Goal: Information Seeking & Learning: Learn about a topic

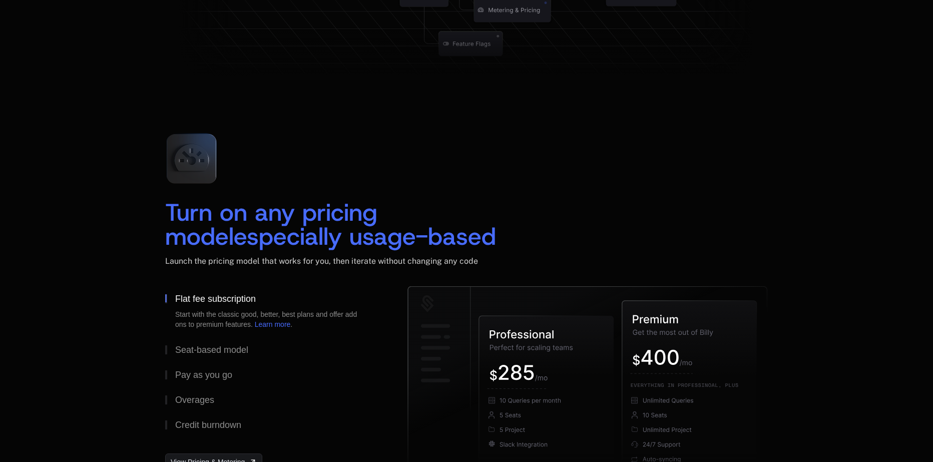
scroll to position [1493, 0]
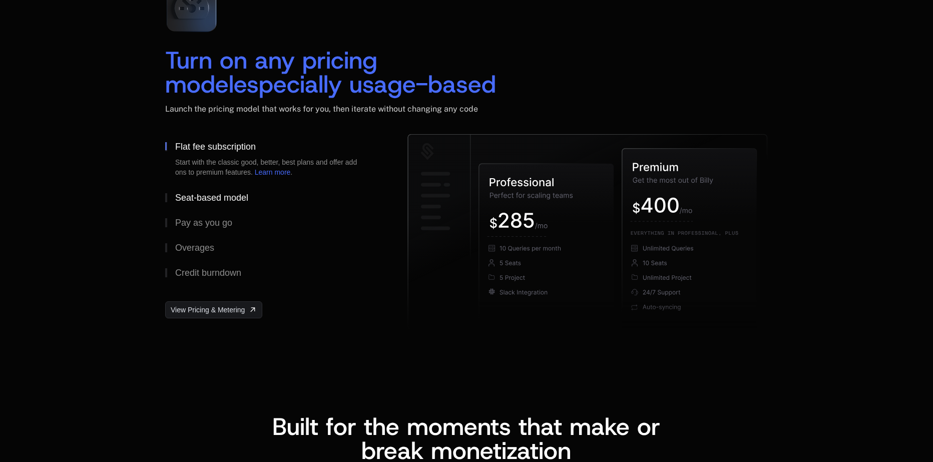
click at [209, 206] on button "Seat-based model" at bounding box center [270, 197] width 210 height 25
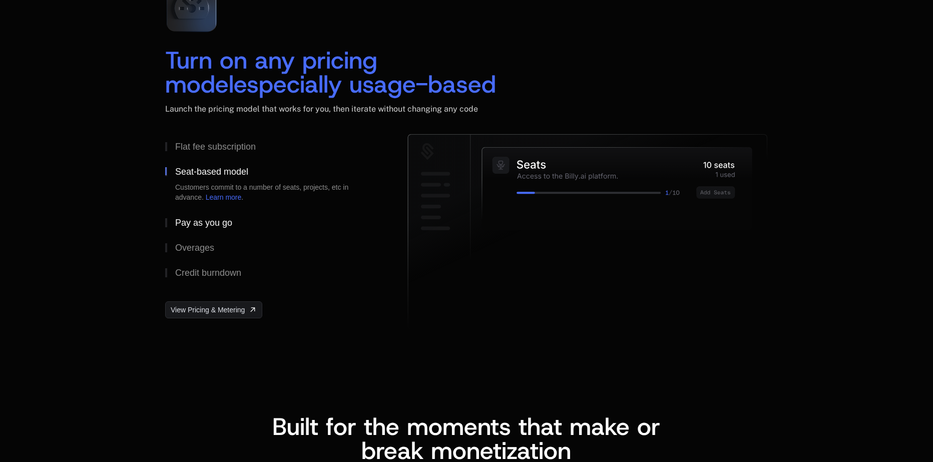
click at [203, 219] on div "Pay as you go" at bounding box center [203, 222] width 57 height 9
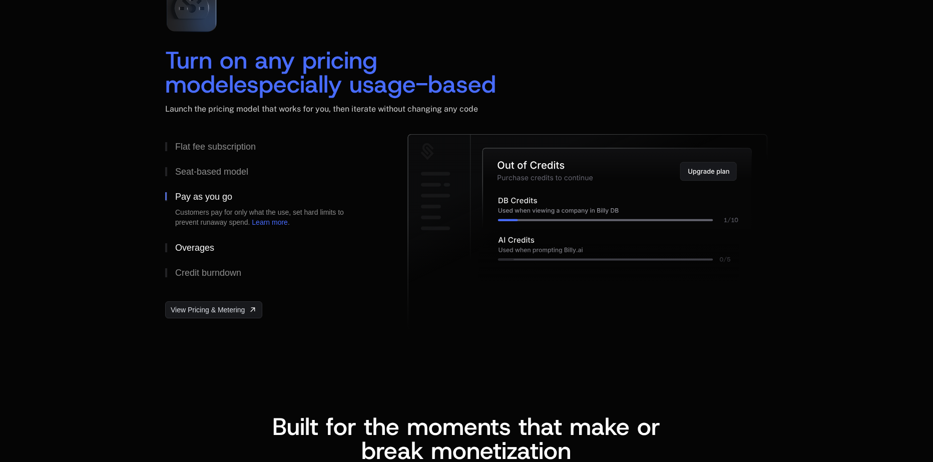
click at [202, 244] on div "Overages" at bounding box center [194, 247] width 39 height 9
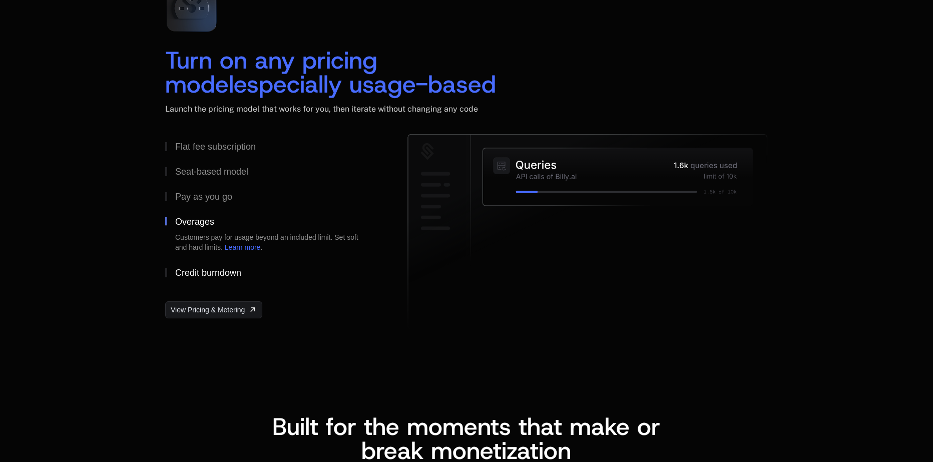
click at [209, 278] on button "Credit burndown" at bounding box center [270, 272] width 210 height 25
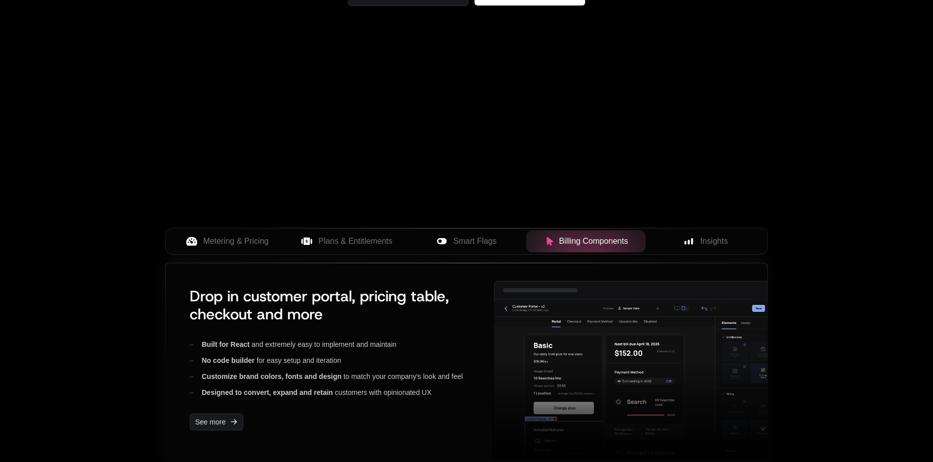
scroll to position [342, 0]
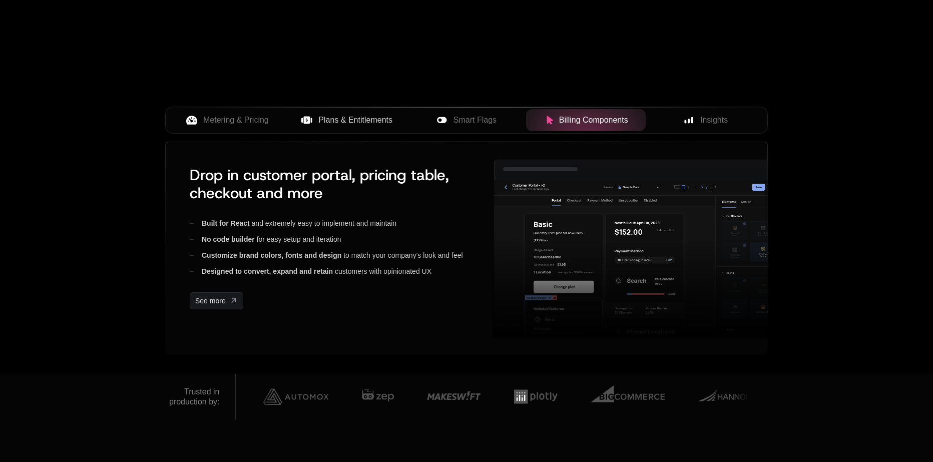
click at [364, 124] on span "Plans & Entitlements" at bounding box center [355, 120] width 74 height 12
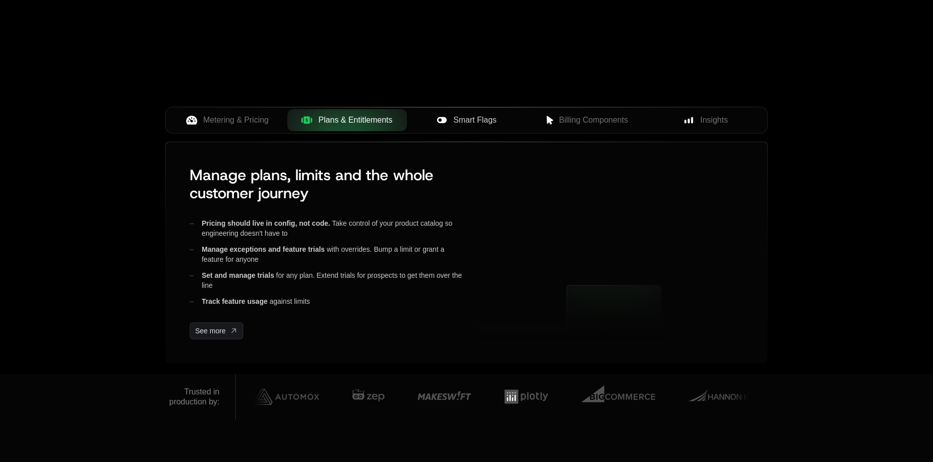
click at [481, 123] on span "Smart Flags" at bounding box center [474, 120] width 43 height 12
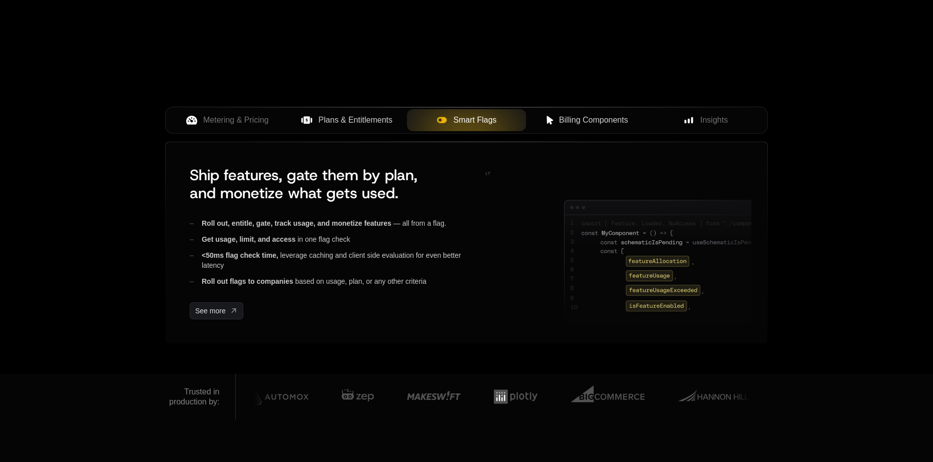
click at [601, 124] on span "Billing Components" at bounding box center [593, 120] width 69 height 12
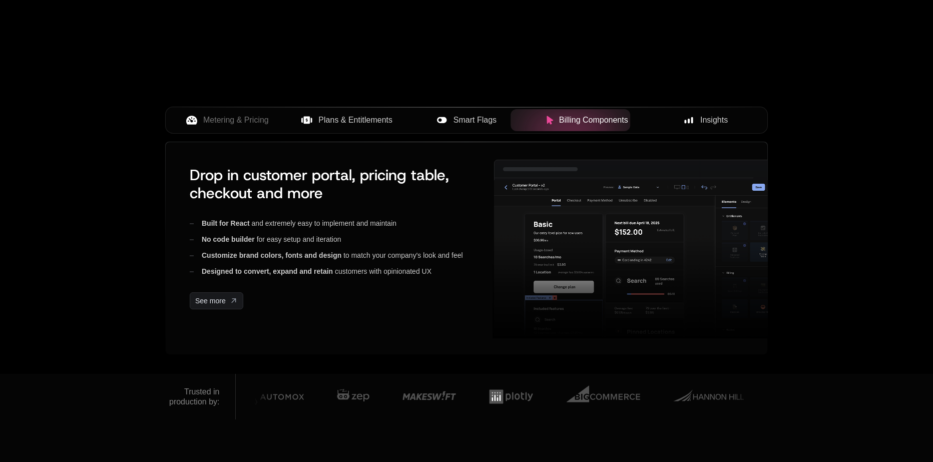
click at [735, 120] on div "Insights" at bounding box center [705, 120] width 104 height 12
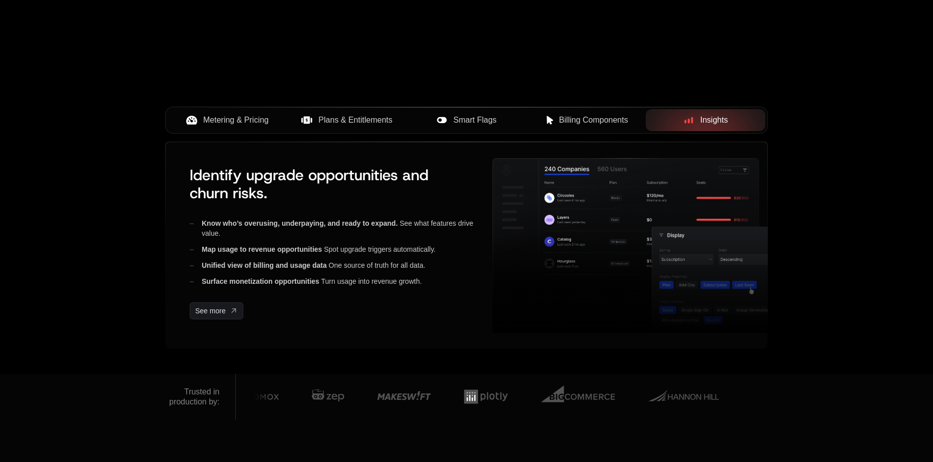
click at [224, 124] on span "Metering & Pricing" at bounding box center [236, 120] width 66 height 12
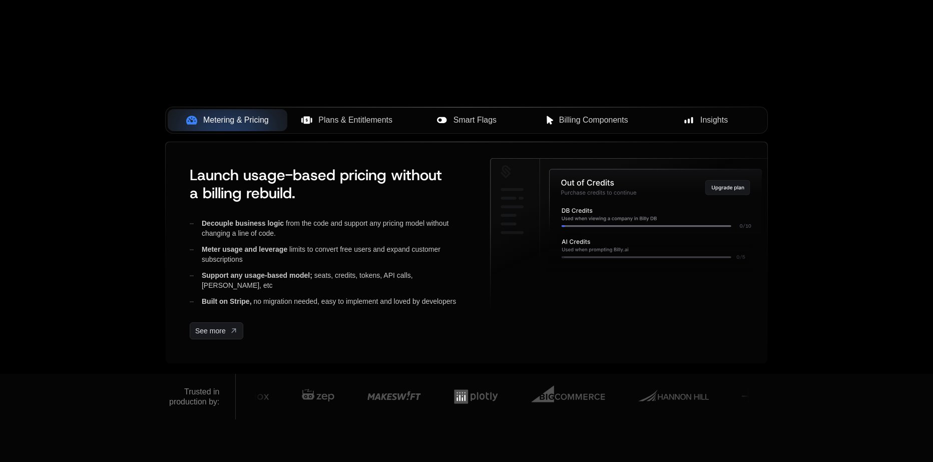
click at [352, 124] on span "Plans & Entitlements" at bounding box center [355, 120] width 74 height 12
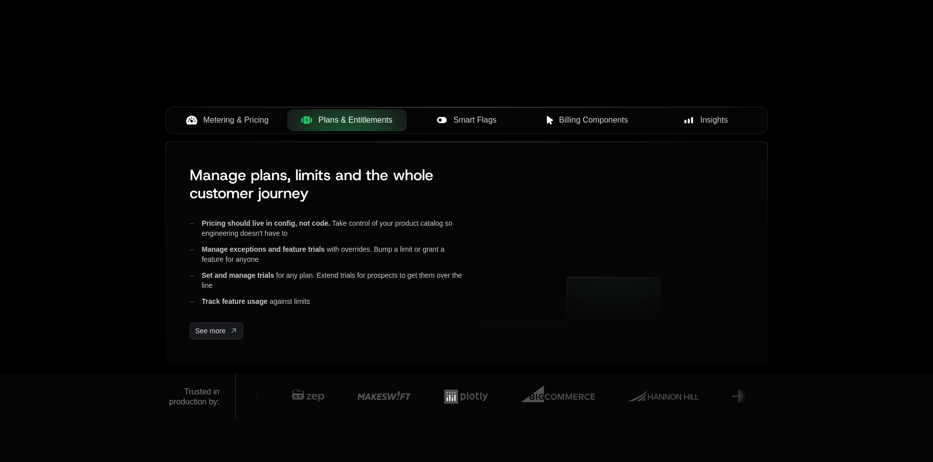
click at [458, 128] on button "Smart Flags" at bounding box center [467, 120] width 120 height 22
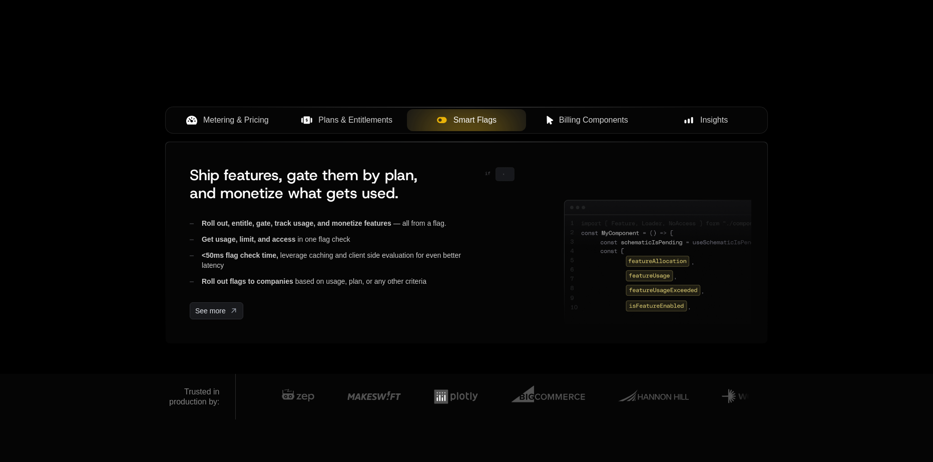
click at [592, 125] on span "Billing Components" at bounding box center [593, 120] width 69 height 12
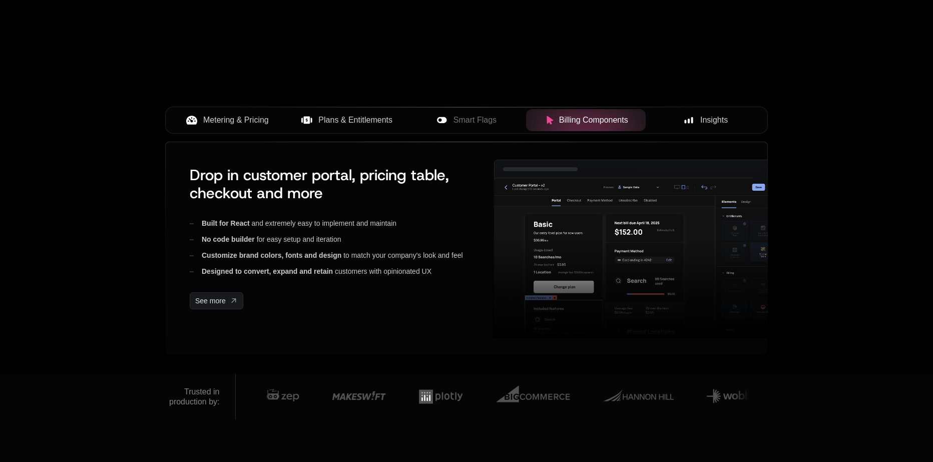
click at [213, 126] on span "Metering & Pricing" at bounding box center [236, 120] width 66 height 12
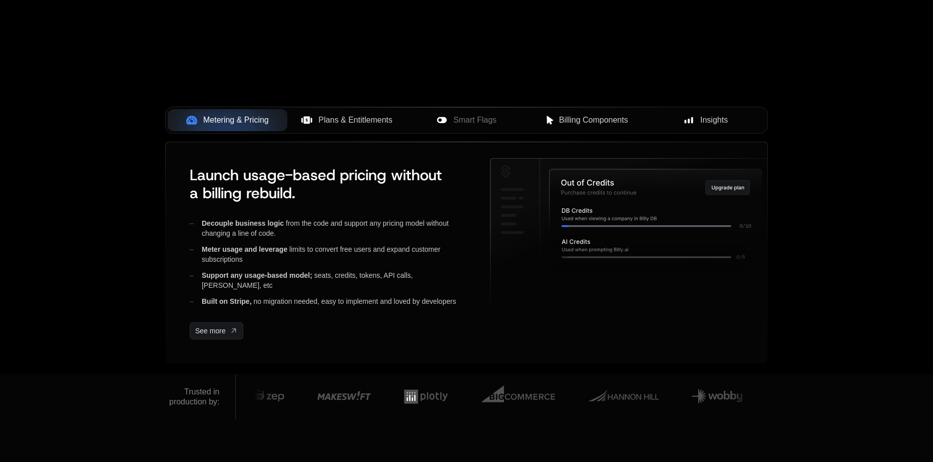
click at [358, 124] on span "Plans & Entitlements" at bounding box center [355, 120] width 74 height 12
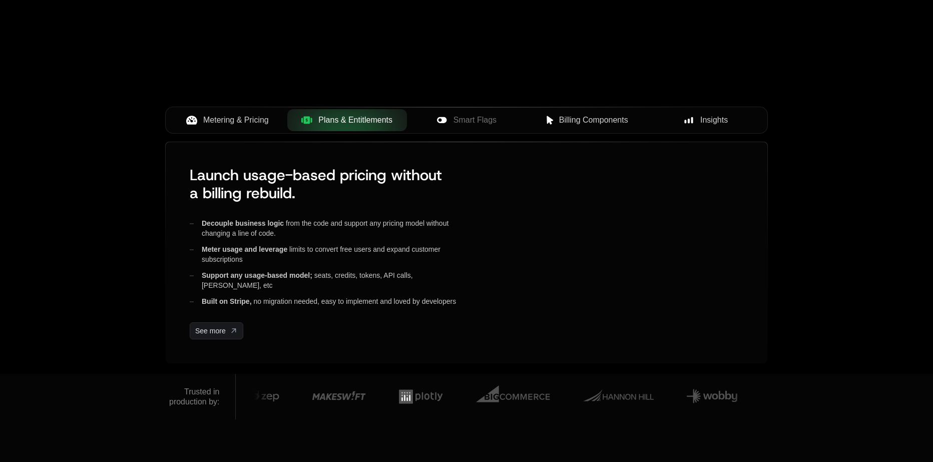
click at [468, 122] on span "Smart Flags" at bounding box center [474, 120] width 43 height 12
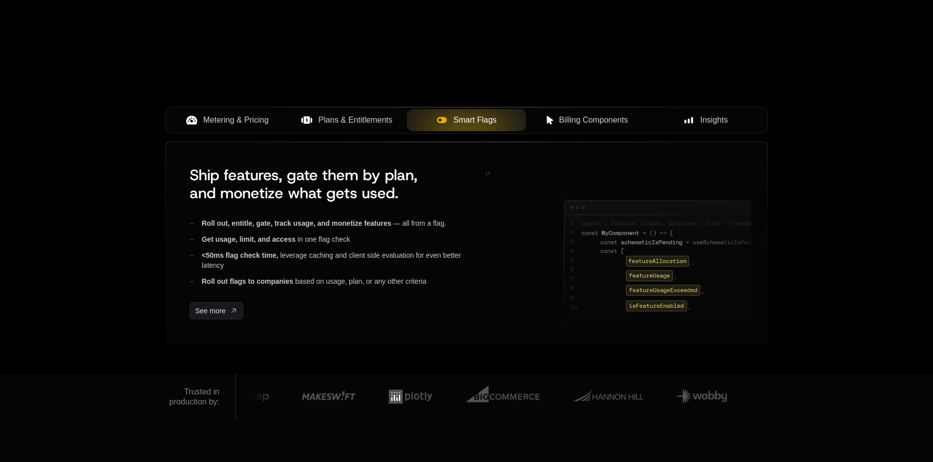
click at [584, 127] on button "Billing Components" at bounding box center [586, 120] width 120 height 22
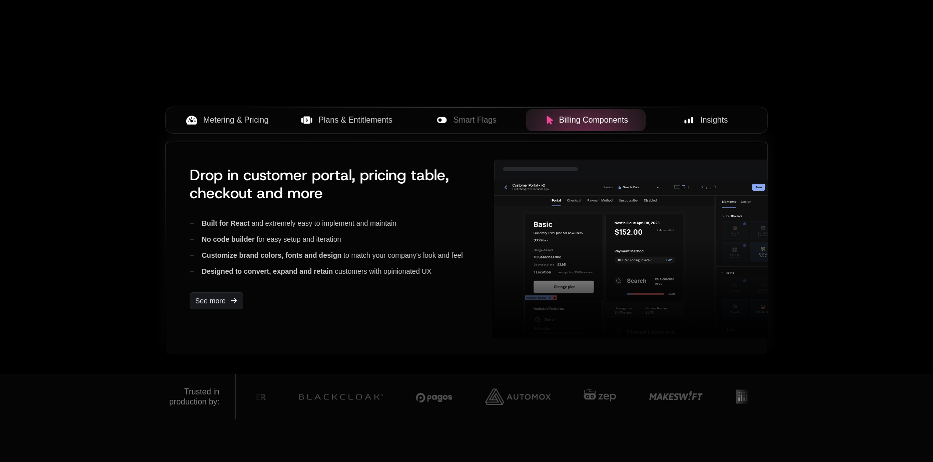
scroll to position [392, 0]
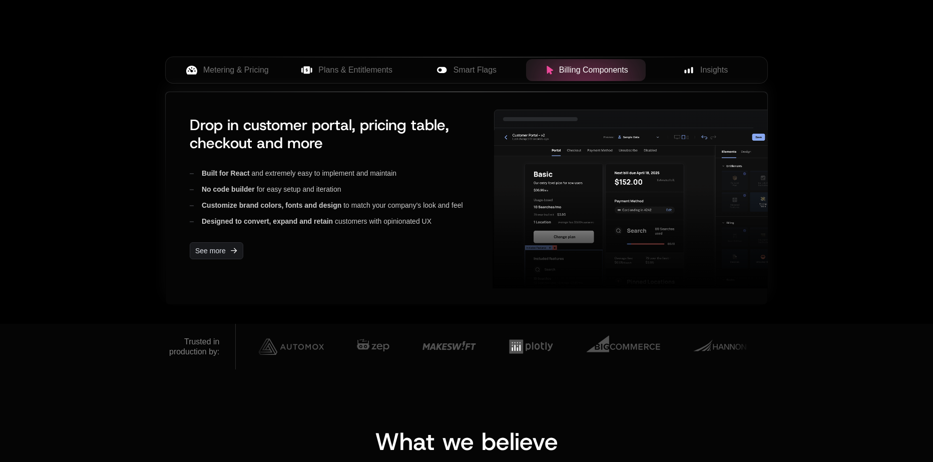
click at [432, 257] on div "See more" at bounding box center [333, 250] width 287 height 17
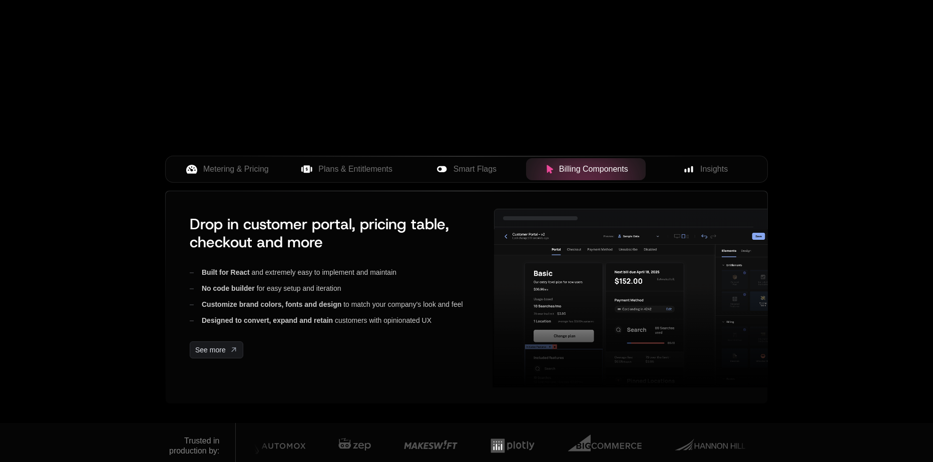
scroll to position [292, 0]
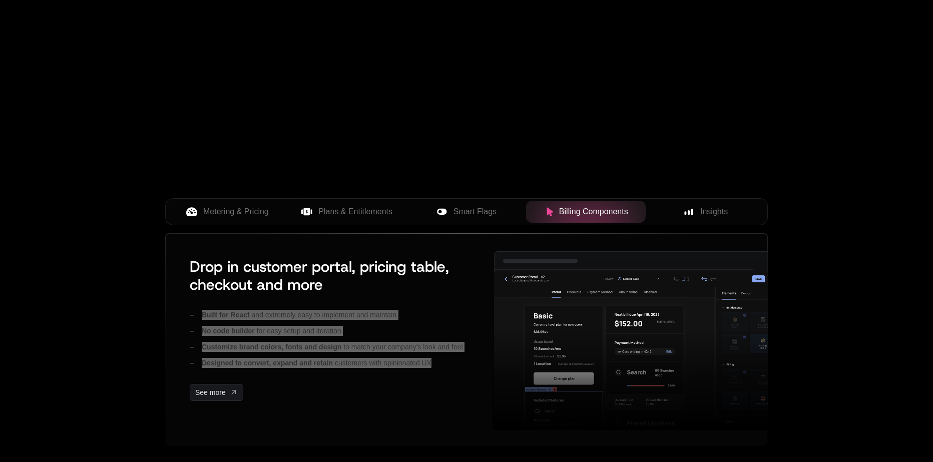
scroll to position [192, 0]
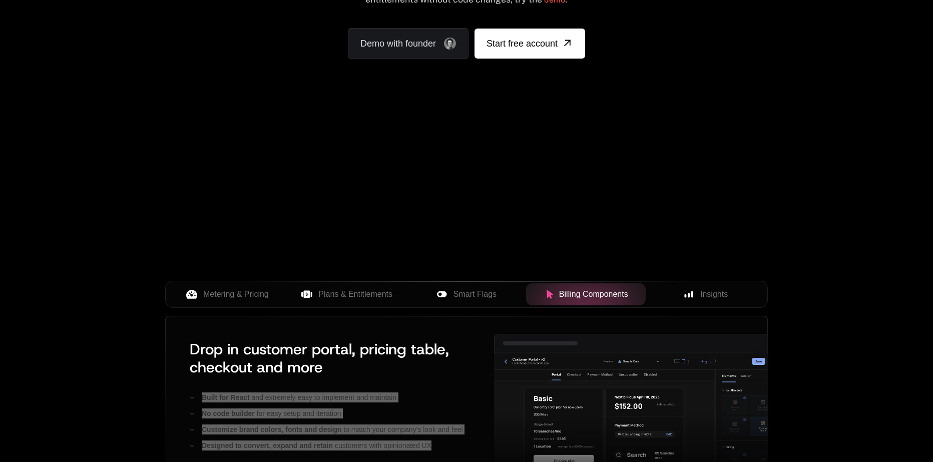
scroll to position [150, 0]
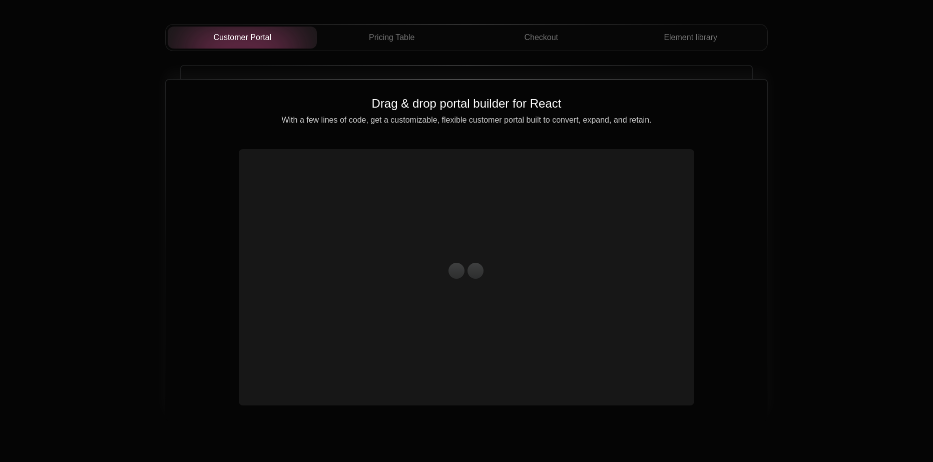
scroll to position [3602, 0]
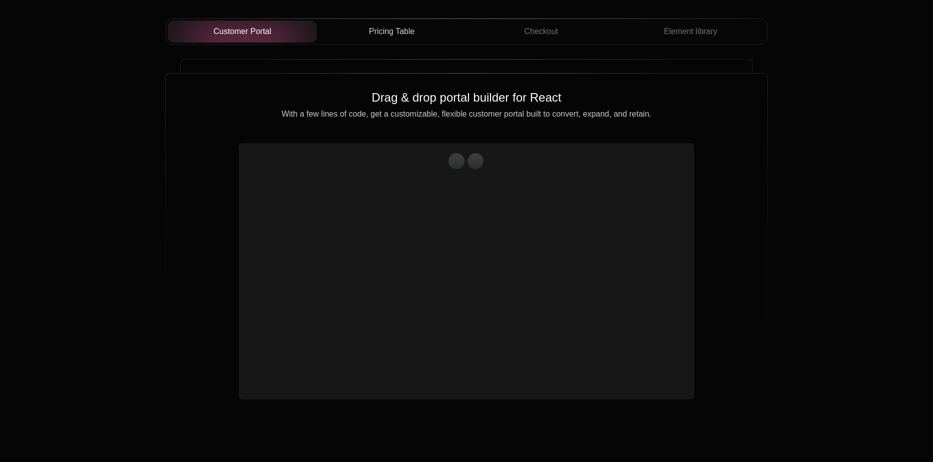
click at [371, 33] on span "Pricing Table" at bounding box center [392, 32] width 46 height 12
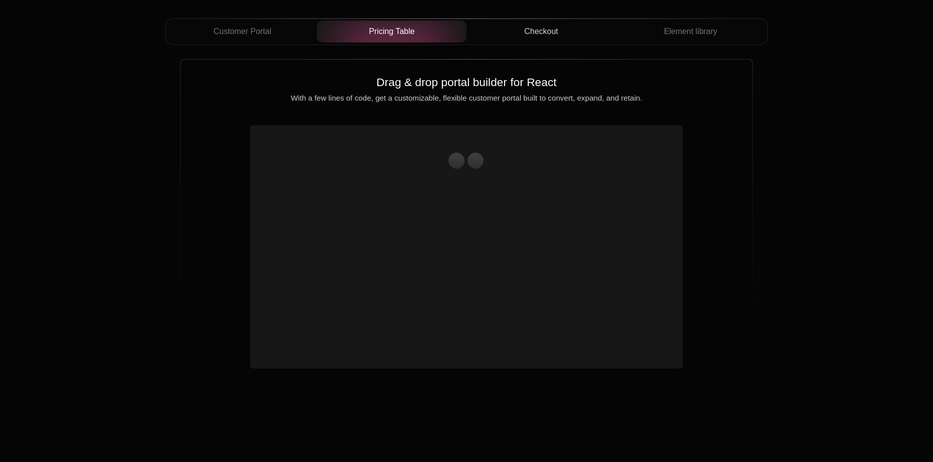
click at [533, 36] on span "Checkout" at bounding box center [541, 32] width 34 height 12
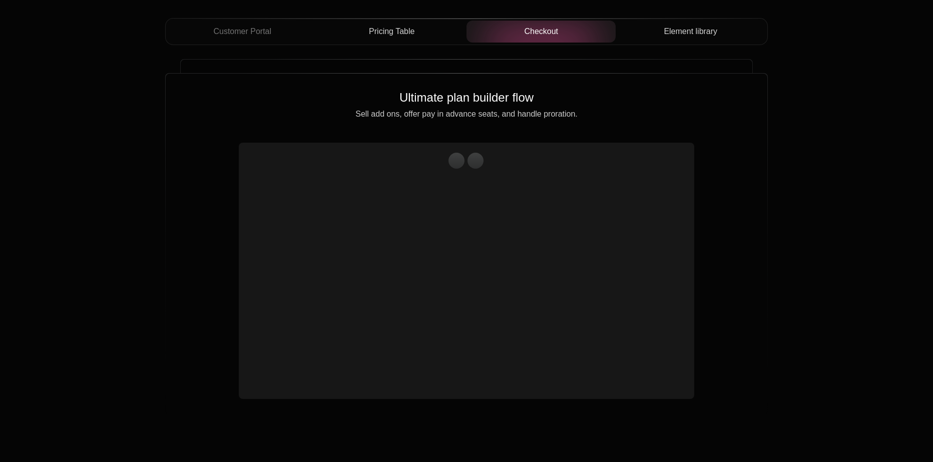
click at [661, 40] on button "Element library" at bounding box center [690, 32] width 150 height 22
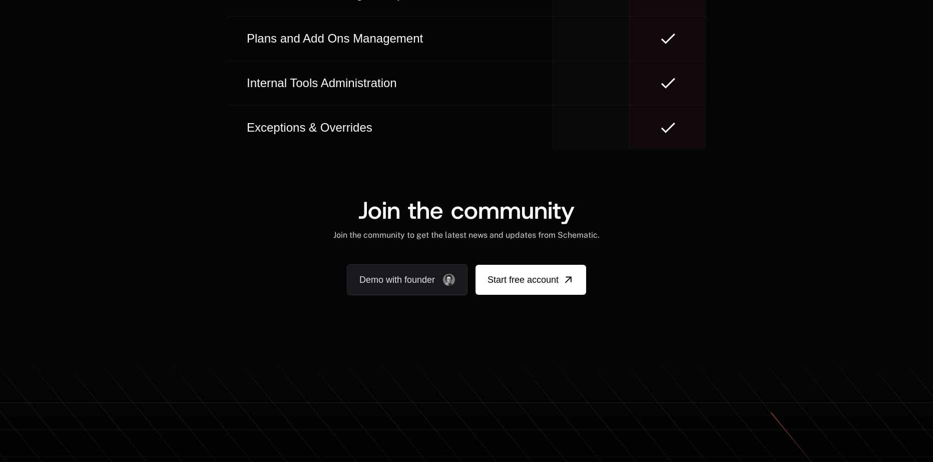
scroll to position [6026, 0]
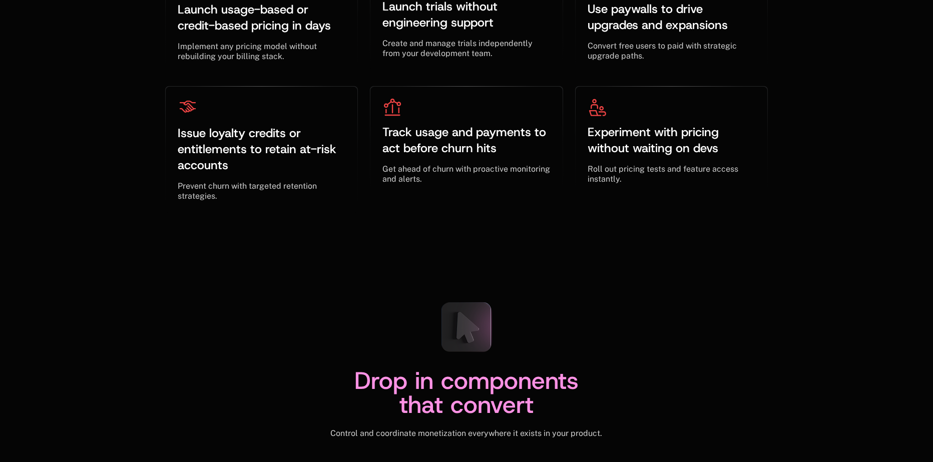
scroll to position [2902, 0]
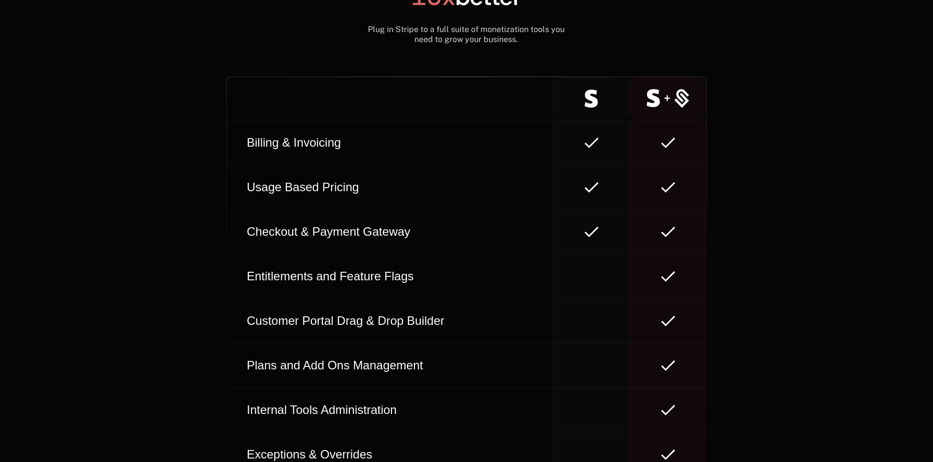
scroll to position [5618, 0]
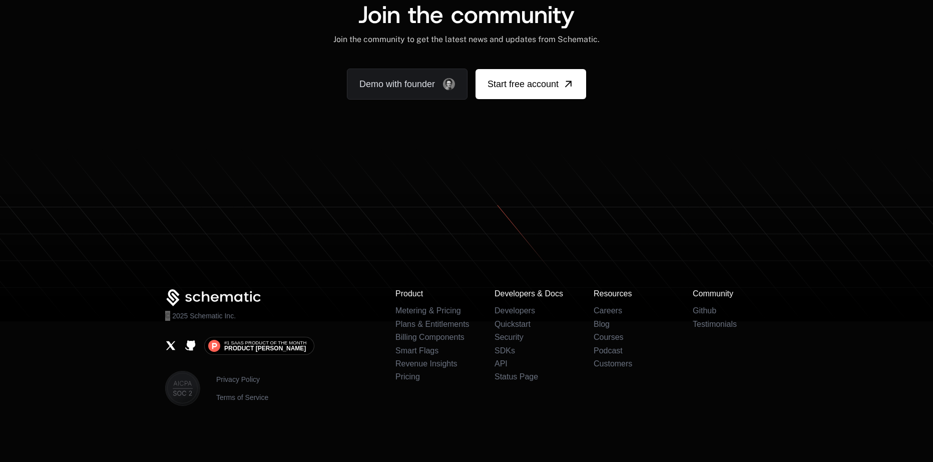
scroll to position [6226, 0]
